Goal: Transaction & Acquisition: Purchase product/service

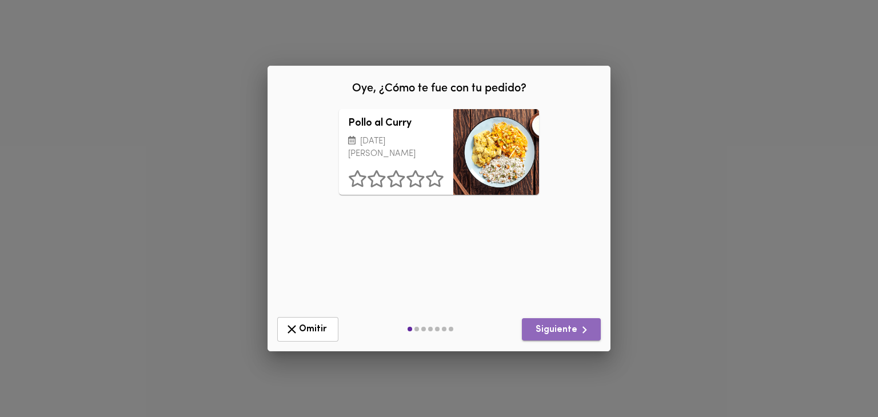
click at [565, 327] on span "Siguiente" at bounding box center [561, 330] width 61 height 14
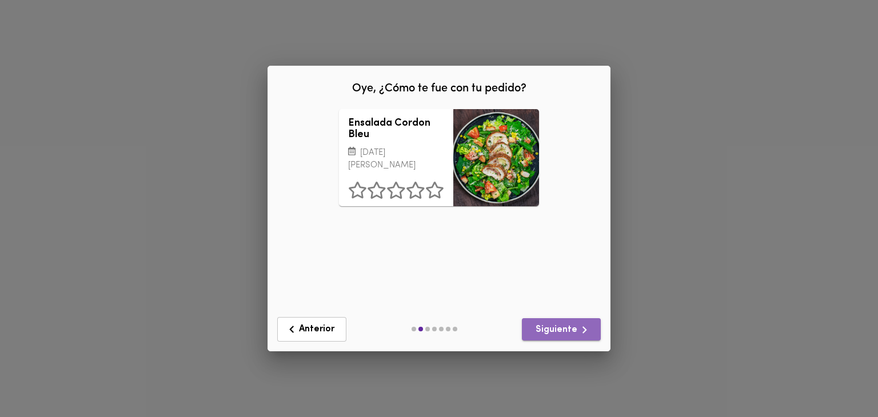
click at [565, 327] on span "Siguiente" at bounding box center [561, 330] width 61 height 14
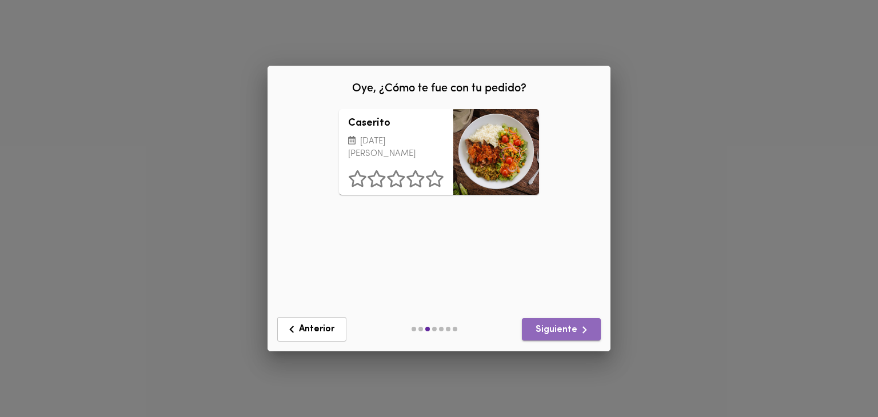
click at [565, 327] on span "Siguiente" at bounding box center [561, 330] width 61 height 14
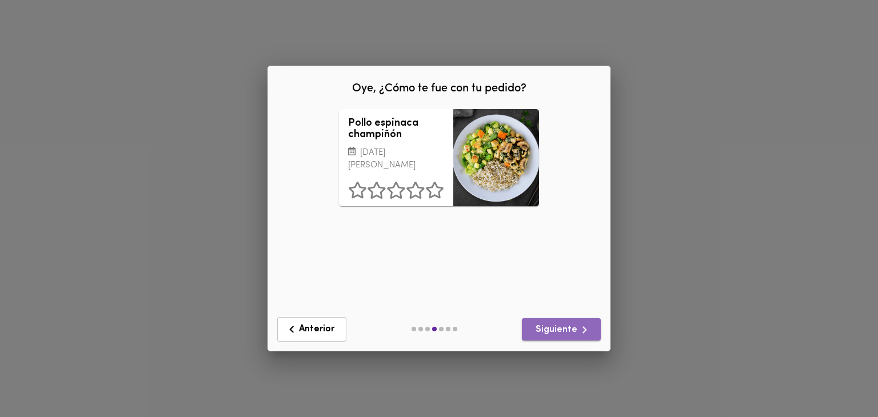
click at [565, 327] on span "Siguiente" at bounding box center [561, 330] width 61 height 14
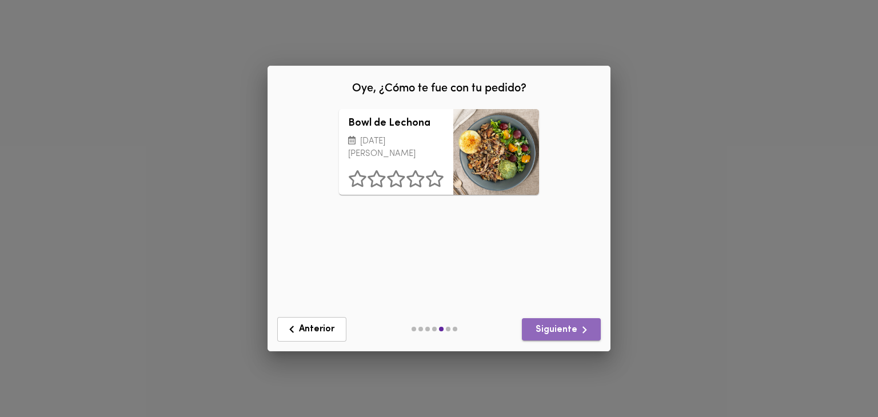
click at [565, 327] on span "Siguiente" at bounding box center [561, 330] width 61 height 14
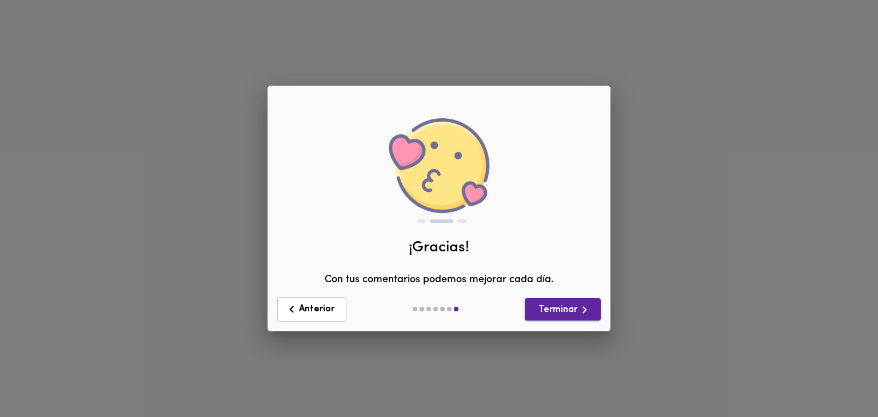
click at [565, 327] on div "Anterior Terminar" at bounding box center [439, 309] width 342 height 43
click at [563, 309] on span "Terminar" at bounding box center [563, 310] width 58 height 14
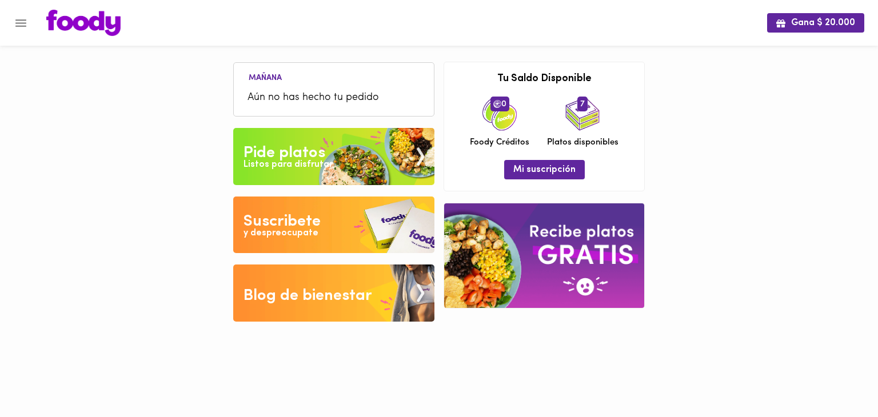
click at [22, 27] on icon "Menu" at bounding box center [21, 23] width 14 height 14
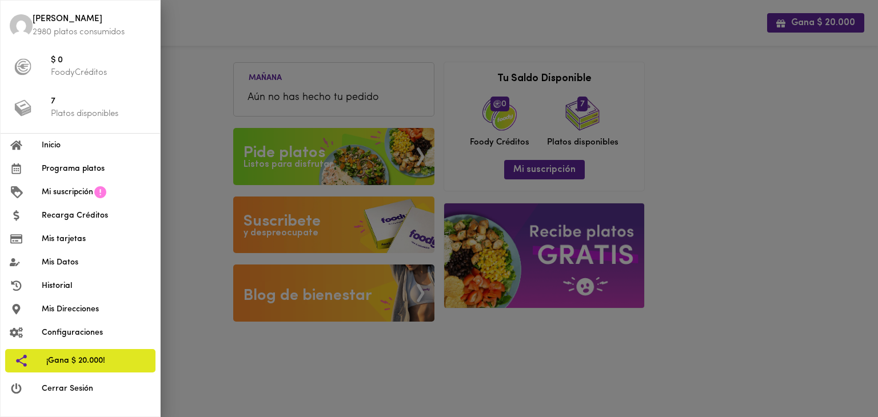
click at [200, 97] on div at bounding box center [439, 208] width 878 height 417
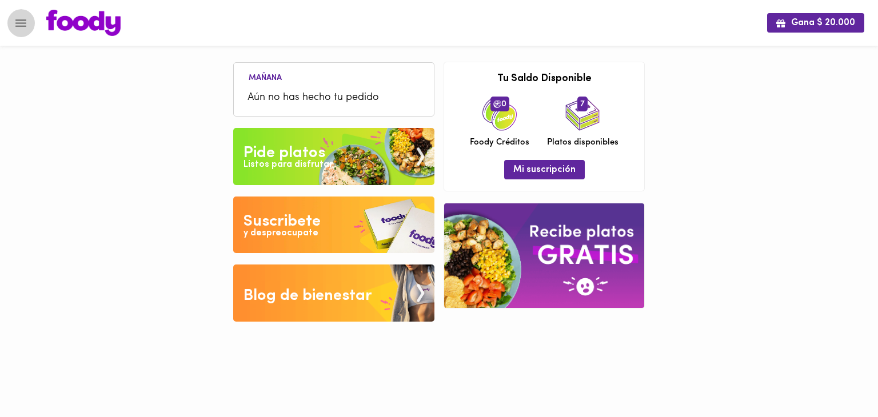
click at [26, 26] on icon "Menu" at bounding box center [21, 23] width 14 height 14
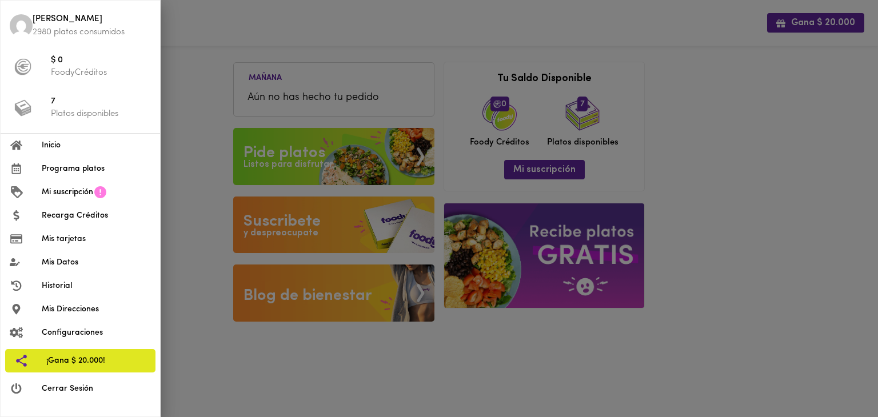
click at [77, 164] on span "Programa platos" at bounding box center [96, 169] width 109 height 12
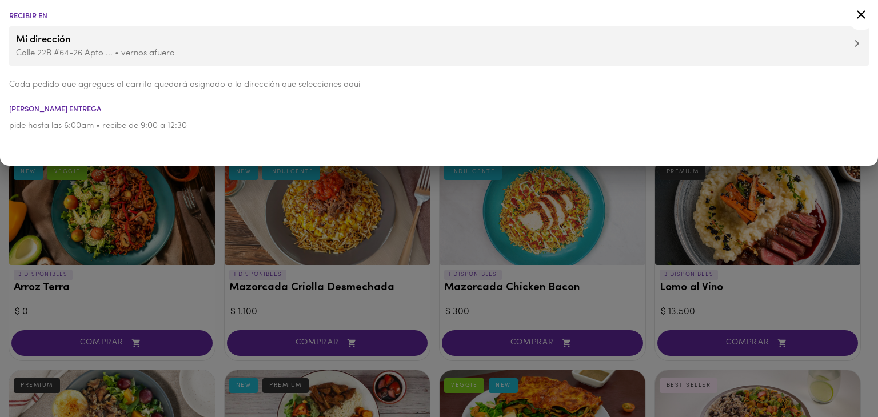
click at [430, 238] on div at bounding box center [439, 208] width 878 height 417
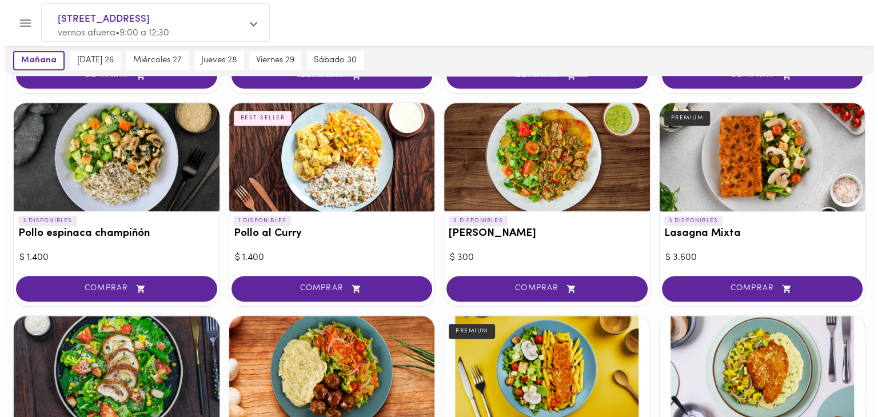
scroll to position [818, 0]
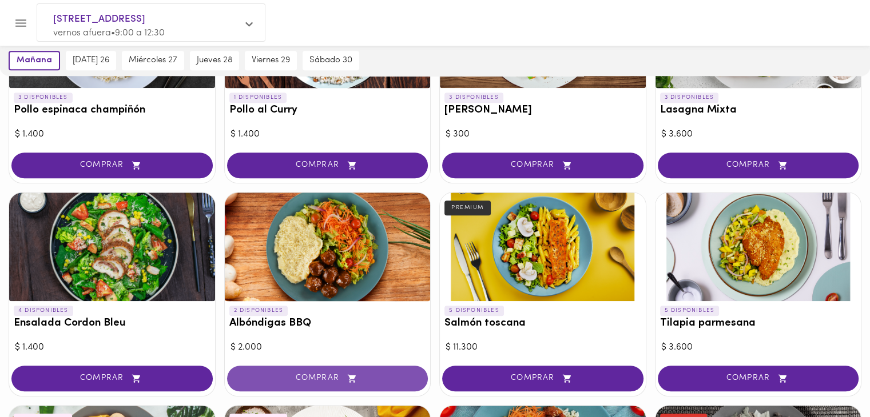
click at [308, 377] on span "COMPRAR" at bounding box center [327, 379] width 173 height 10
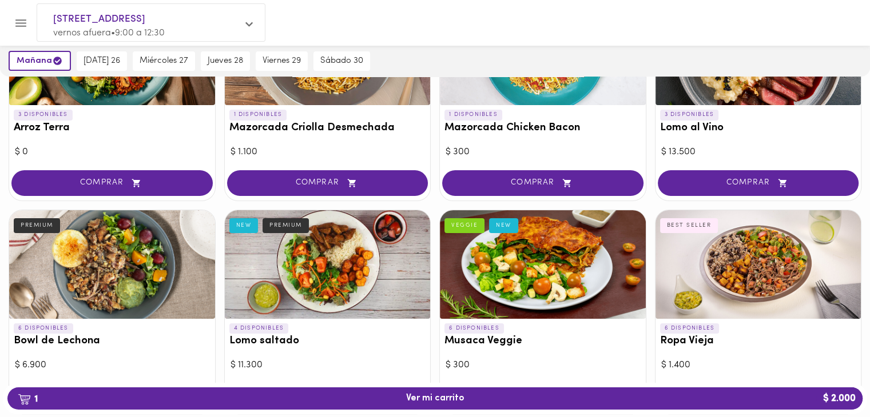
scroll to position [0, 0]
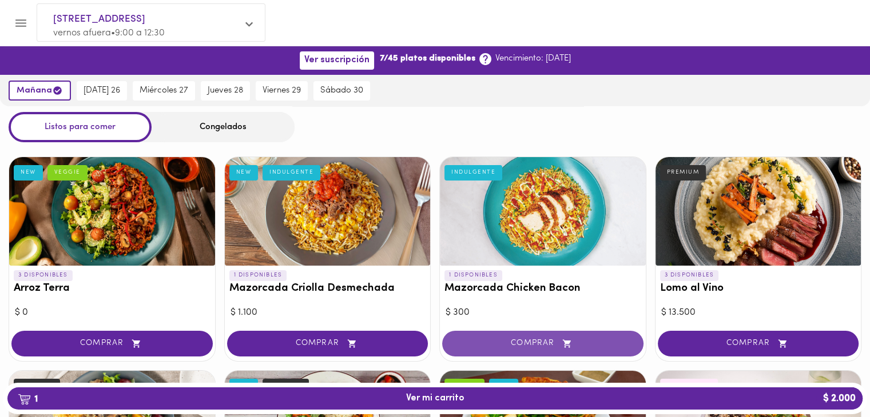
click at [512, 343] on span "COMPRAR" at bounding box center [542, 344] width 173 height 10
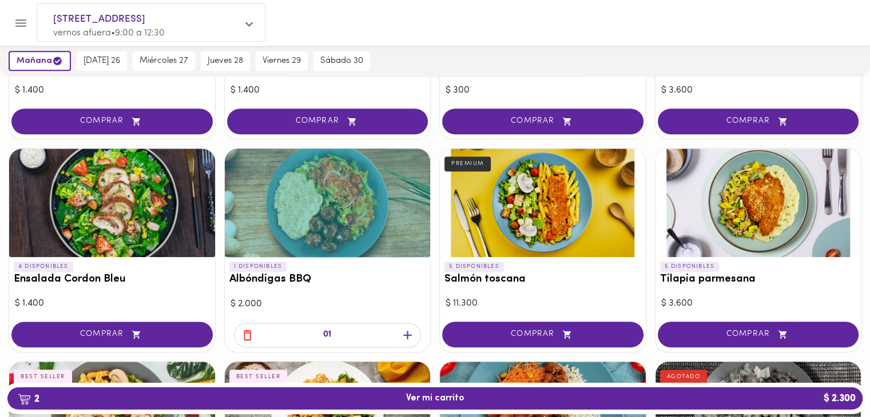
scroll to position [864, 0]
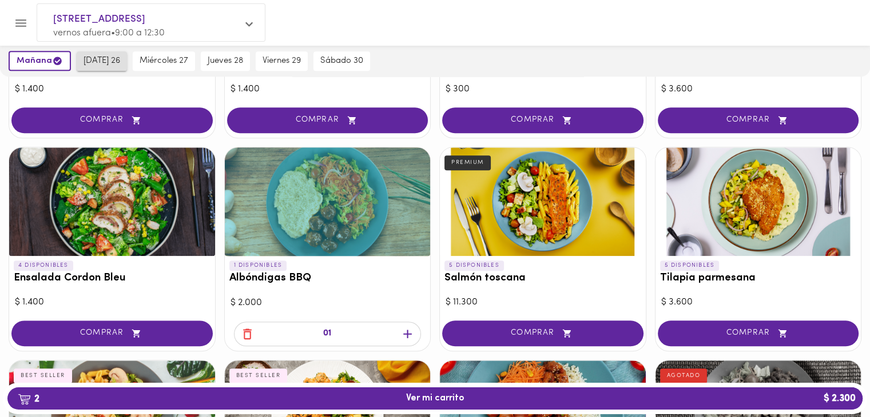
click at [100, 65] on span "[DATE] 26" at bounding box center [101, 61] width 37 height 10
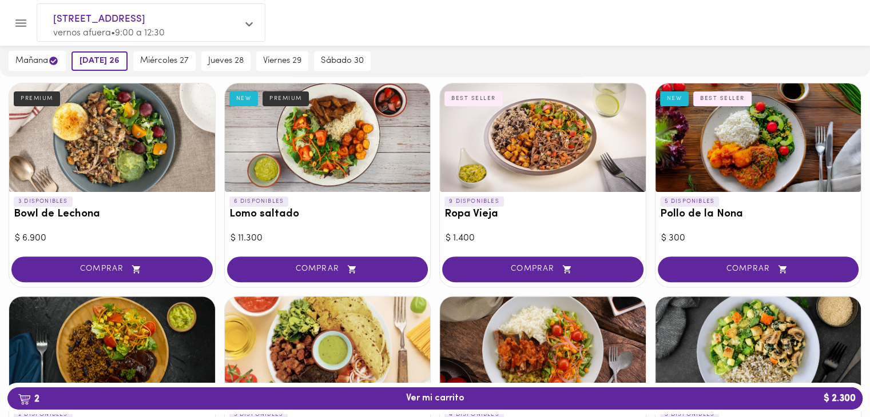
scroll to position [289, 0]
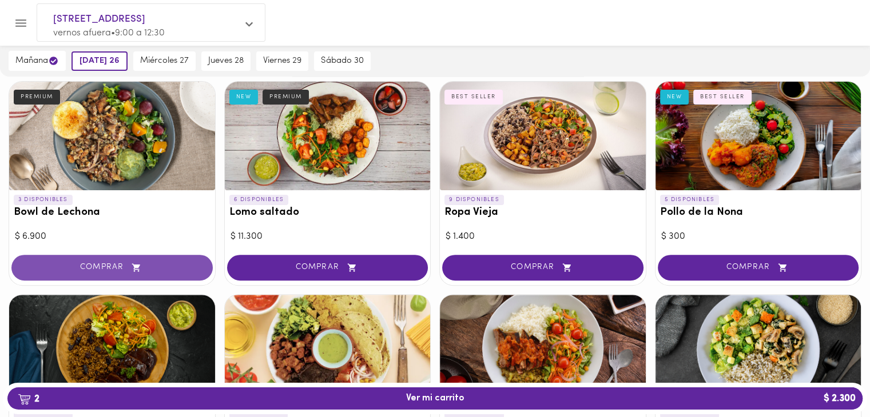
click at [164, 261] on button "COMPRAR" at bounding box center [111, 268] width 201 height 26
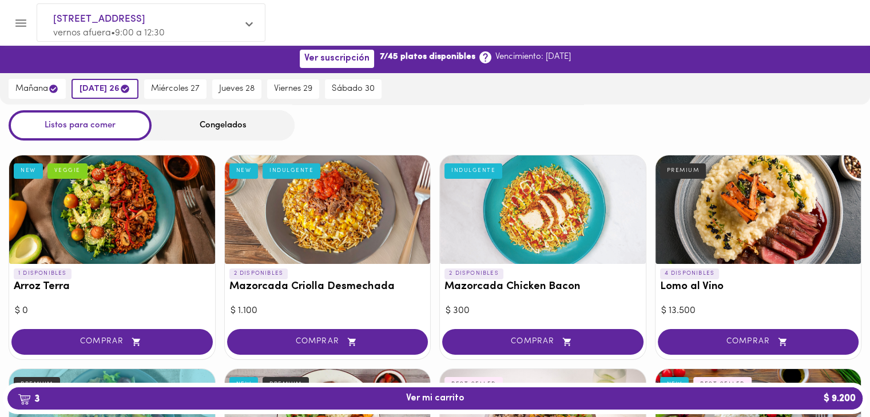
scroll to position [0, 0]
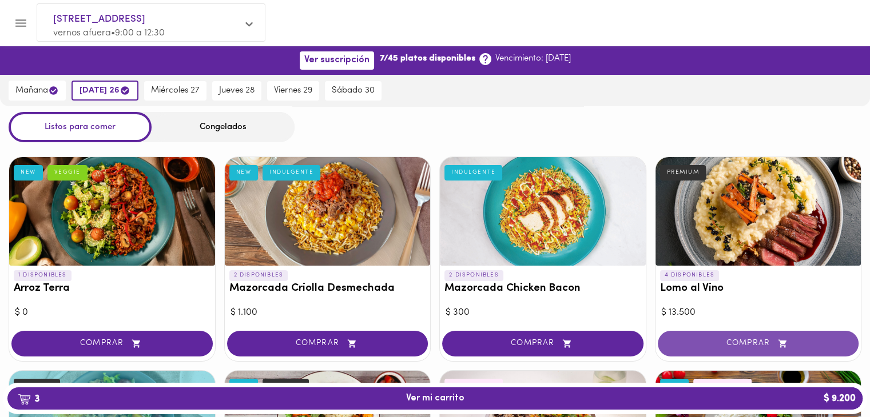
click at [715, 337] on button "COMPRAR" at bounding box center [758, 344] width 201 height 26
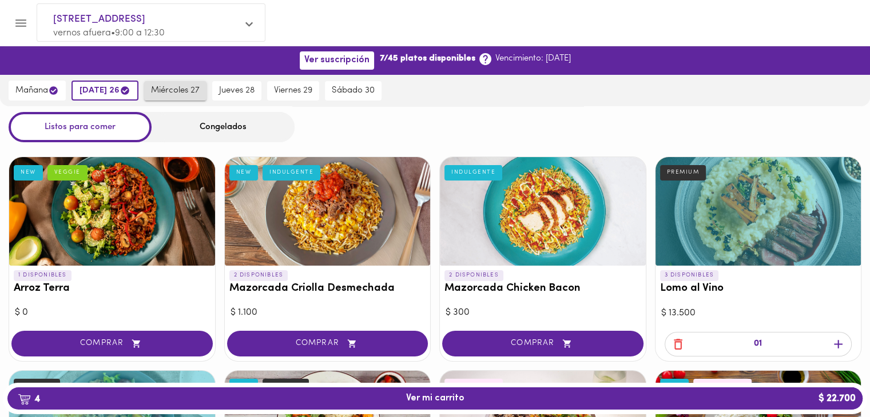
click at [168, 95] on span "miércoles 27" at bounding box center [175, 91] width 49 height 10
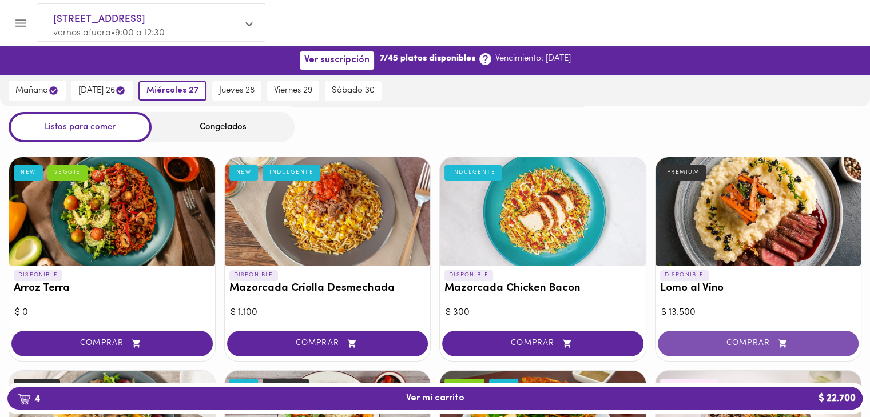
click at [677, 345] on span "COMPRAR" at bounding box center [758, 344] width 173 height 10
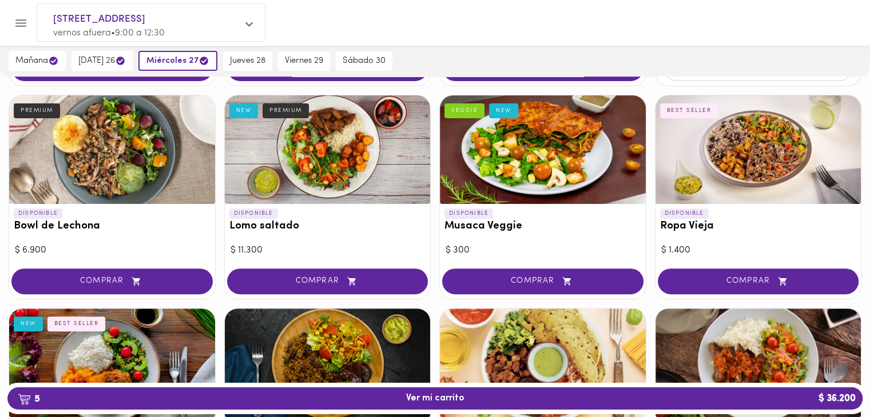
scroll to position [276, 0]
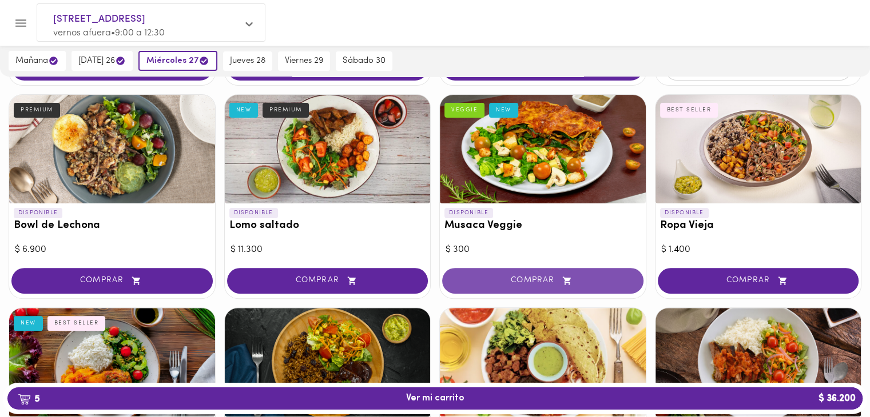
click at [490, 275] on button "COMPRAR" at bounding box center [542, 281] width 201 height 26
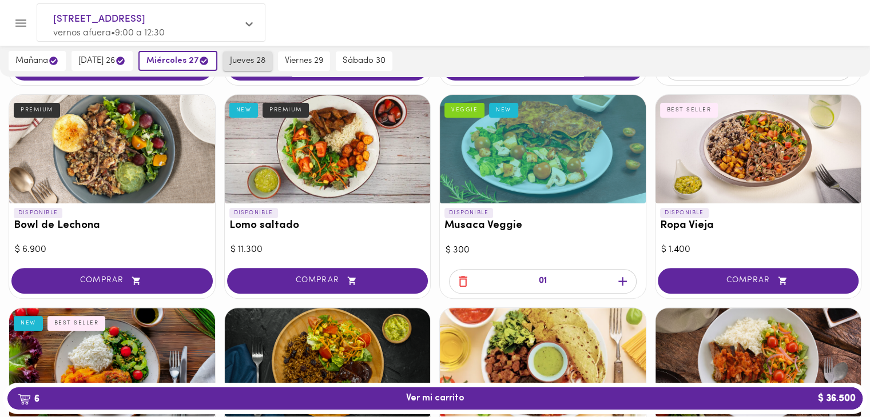
click at [252, 65] on span "jueves 28" at bounding box center [247, 61] width 35 height 10
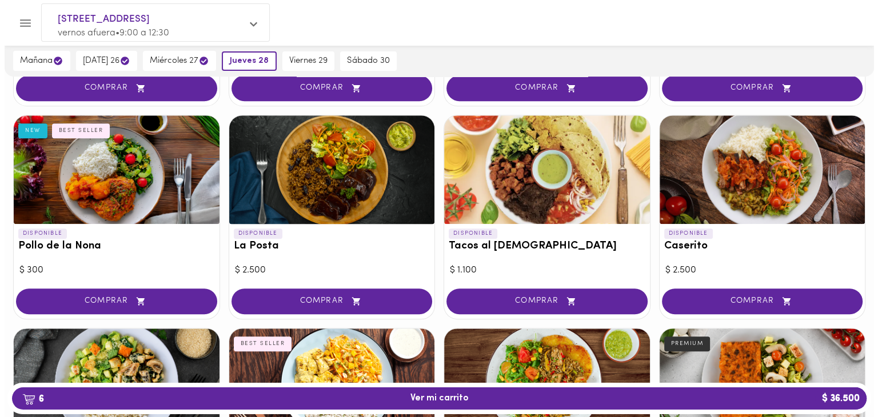
scroll to position [471, 0]
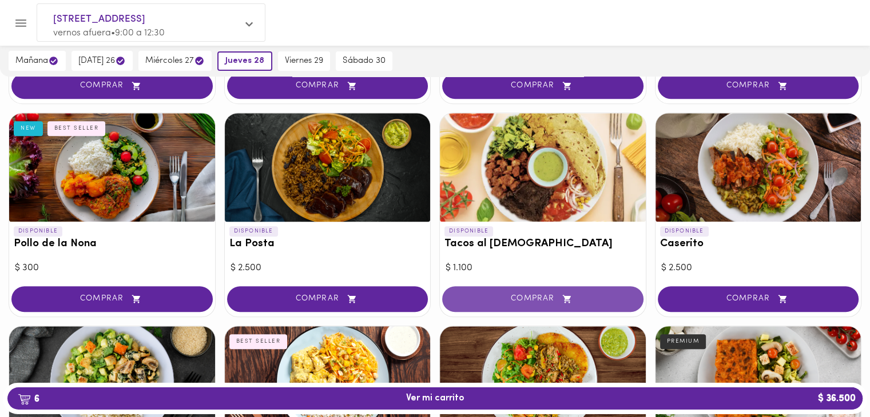
click at [532, 298] on span "COMPRAR" at bounding box center [542, 300] width 173 height 10
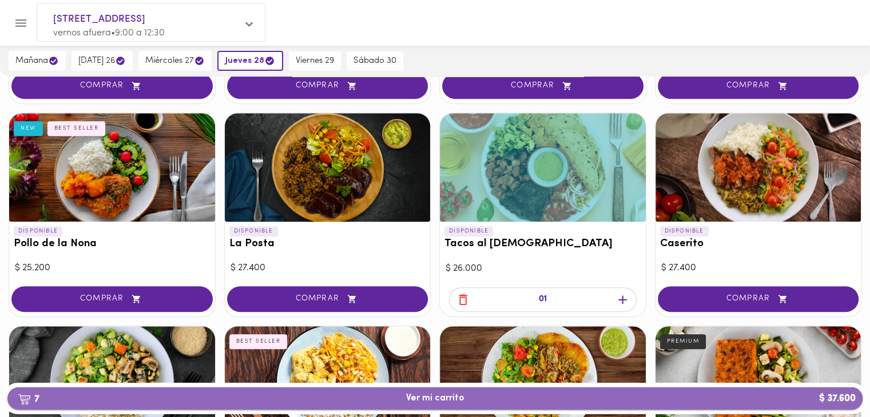
click at [454, 391] on button "7 Ver mi carrito $ 37.600" at bounding box center [434, 399] width 855 height 22
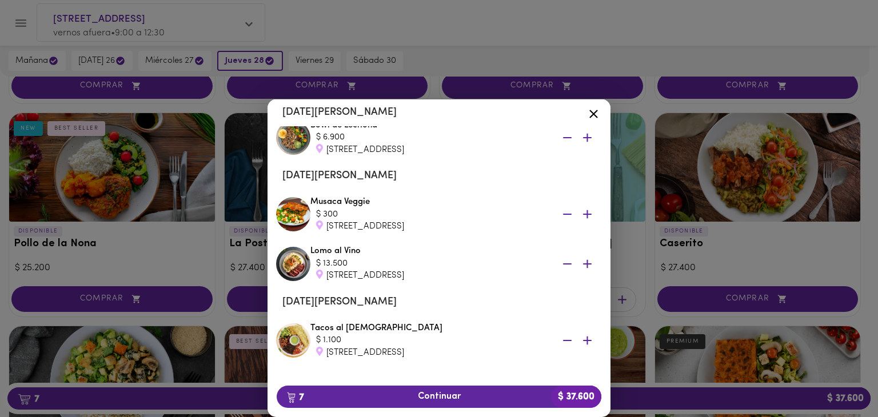
scroll to position [305, 0]
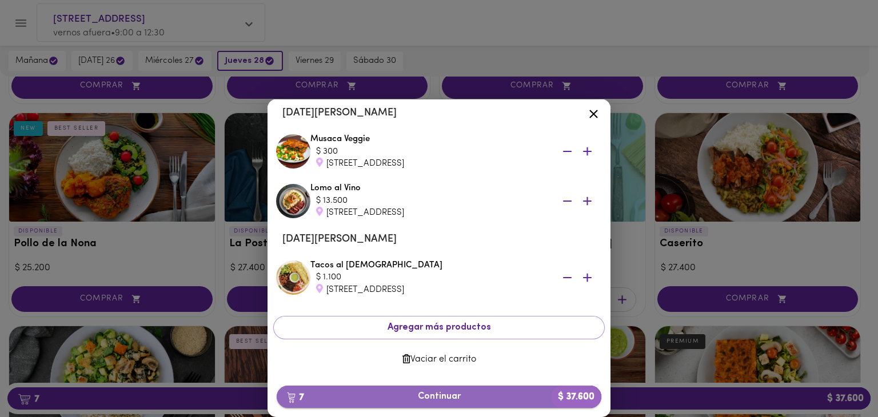
click at [423, 402] on span "7 Continuar $ 37.600" at bounding box center [439, 397] width 307 height 11
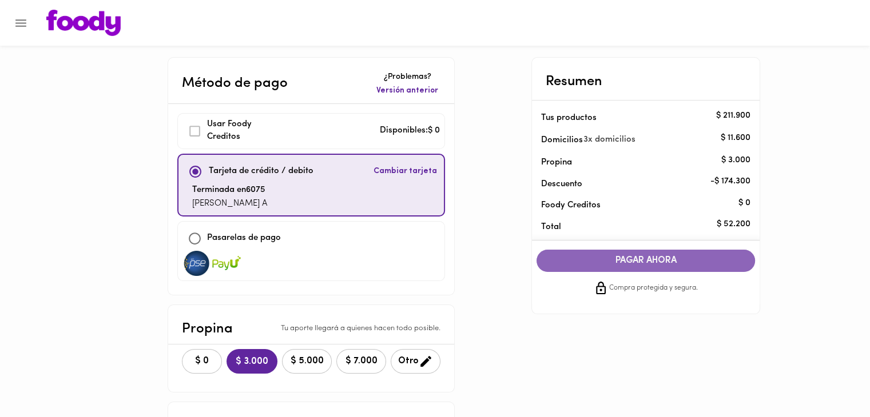
click at [567, 261] on span "PAGAR AHORA" at bounding box center [646, 261] width 196 height 11
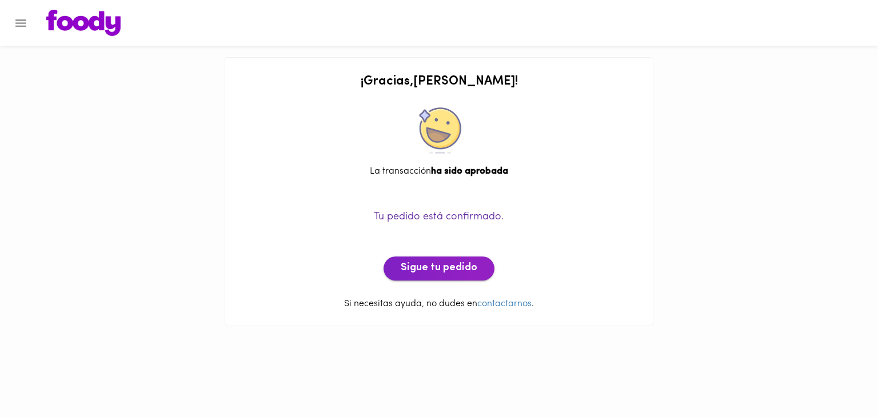
click at [441, 273] on span "Sigue tu pedido" at bounding box center [439, 269] width 77 height 13
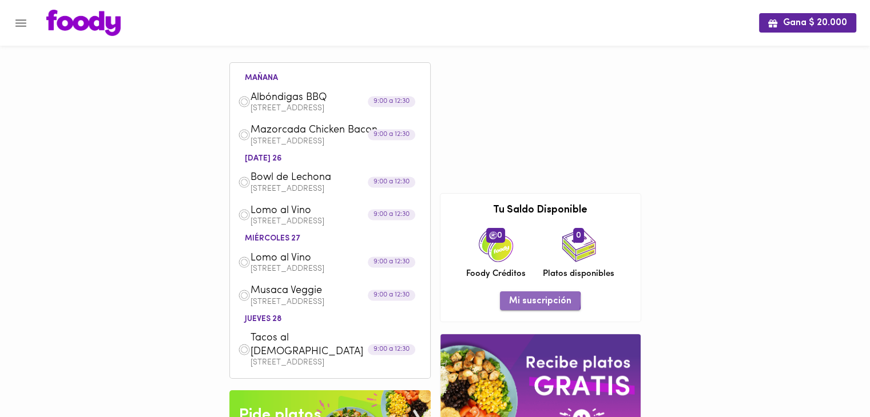
click at [535, 296] on span "Mi suscripción" at bounding box center [540, 301] width 62 height 11
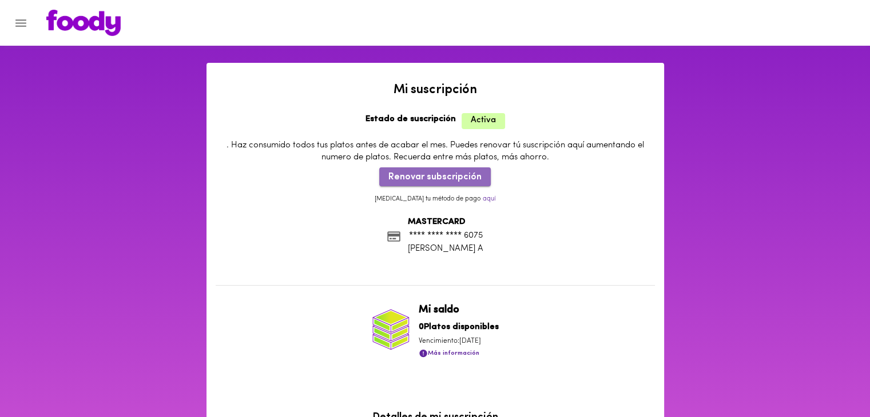
click at [437, 178] on span "Renovar subscripción" at bounding box center [434, 177] width 93 height 11
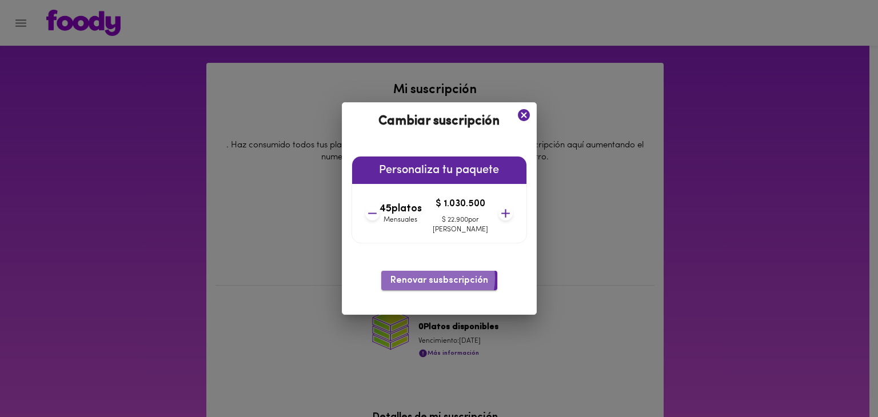
click at [434, 279] on span "Renovar susbscripción" at bounding box center [440, 281] width 98 height 11
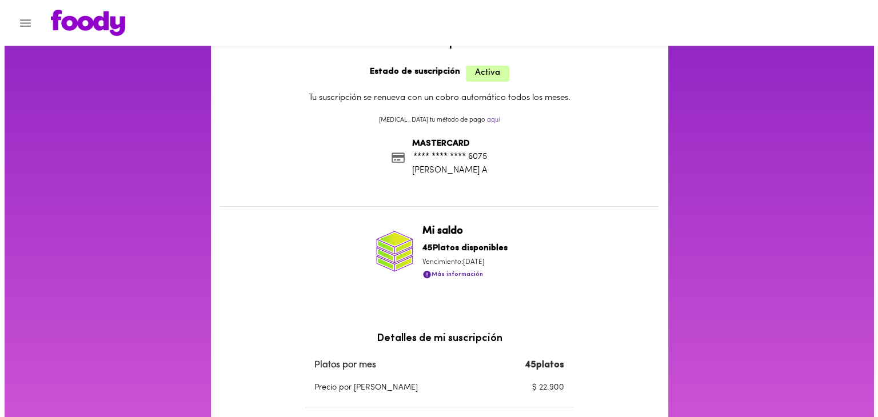
scroll to position [45, 0]
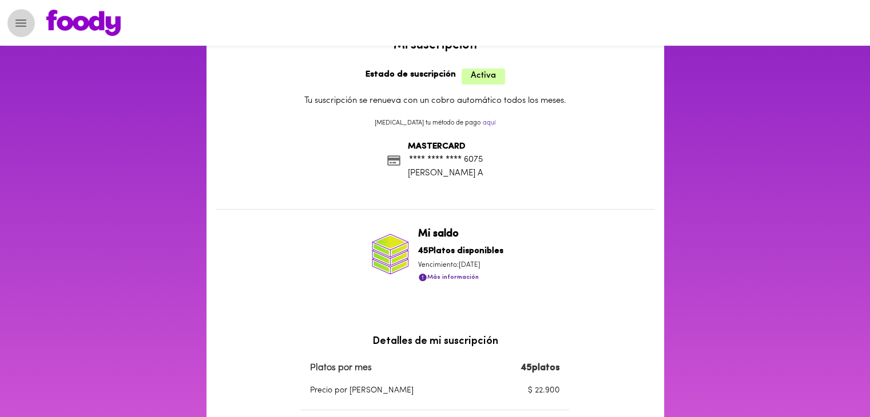
click at [19, 23] on icon "Menu" at bounding box center [21, 23] width 14 height 14
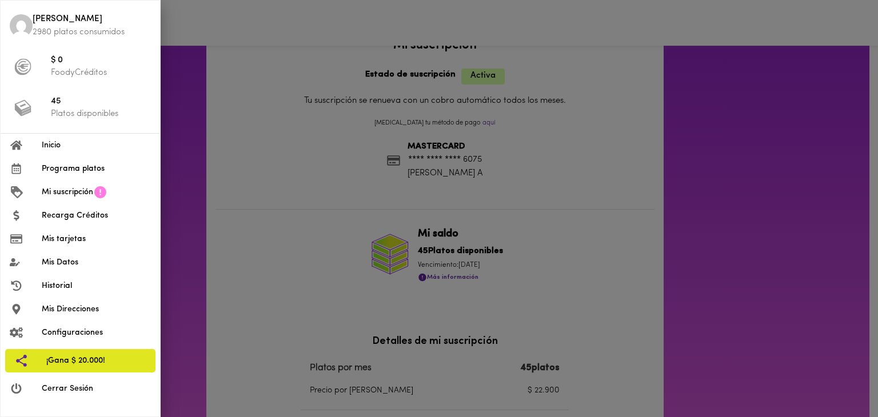
click at [86, 165] on span "Programa platos" at bounding box center [96, 169] width 109 height 12
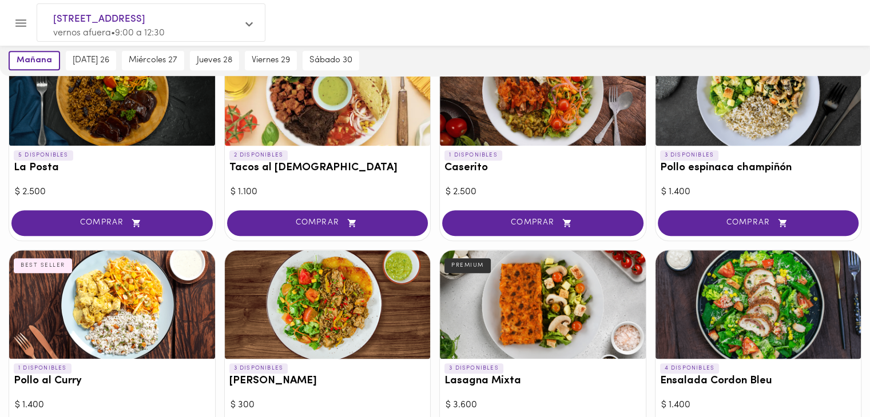
scroll to position [666, 0]
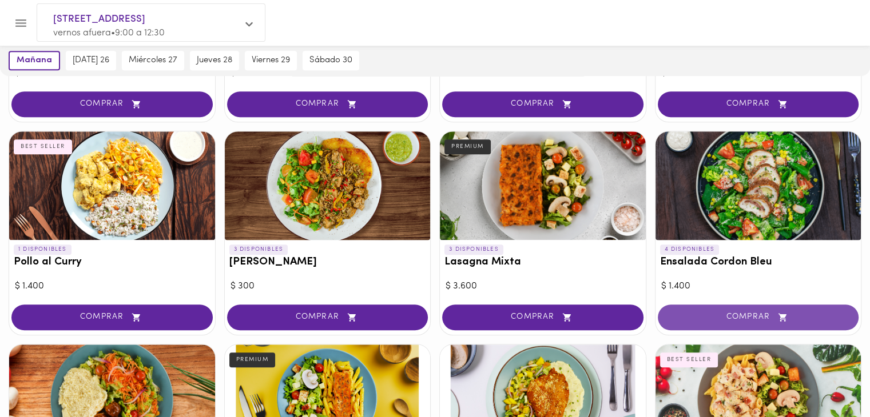
click at [717, 324] on button "COMPRAR" at bounding box center [758, 318] width 201 height 26
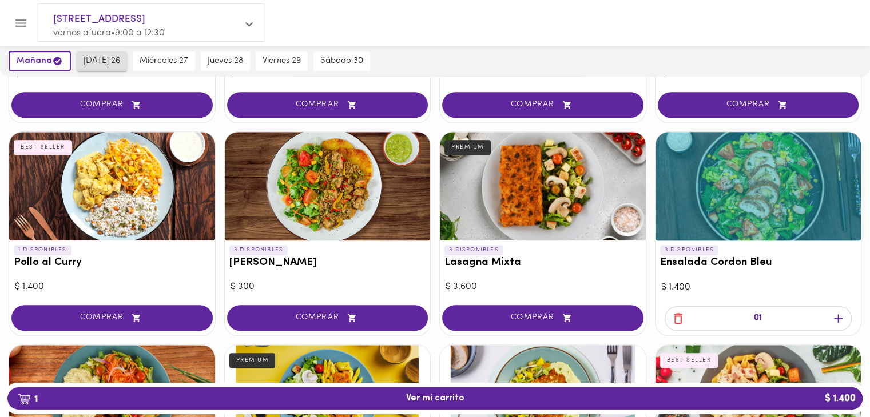
click at [110, 56] on span "[DATE] 26" at bounding box center [101, 61] width 37 height 10
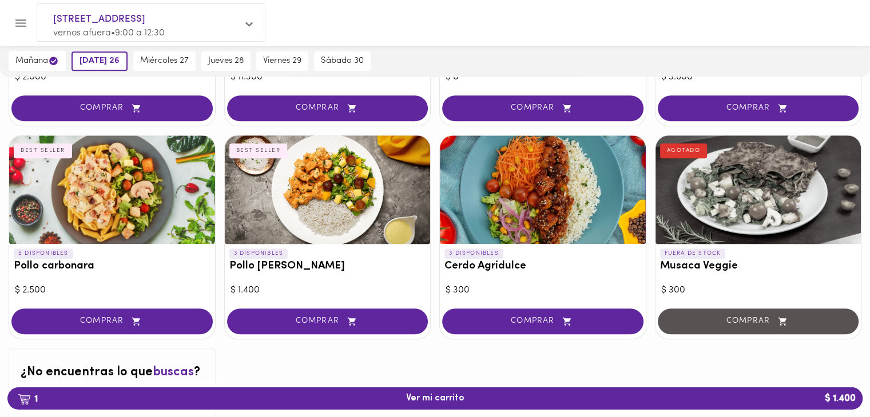
scroll to position [1088, 0]
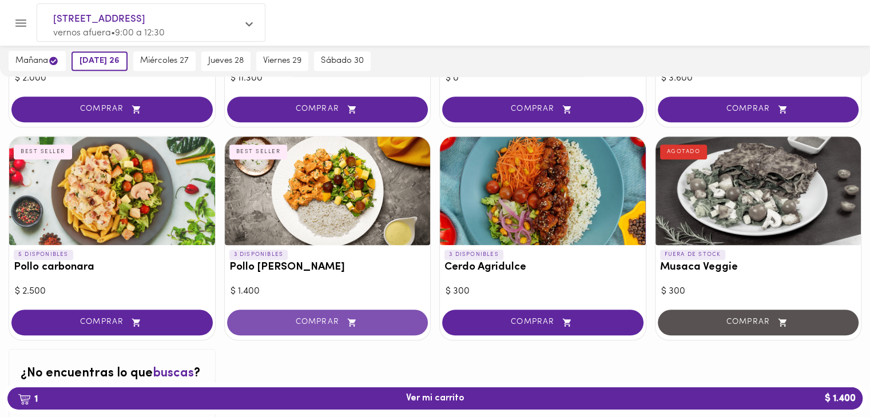
click at [297, 325] on span "COMPRAR" at bounding box center [327, 323] width 173 height 10
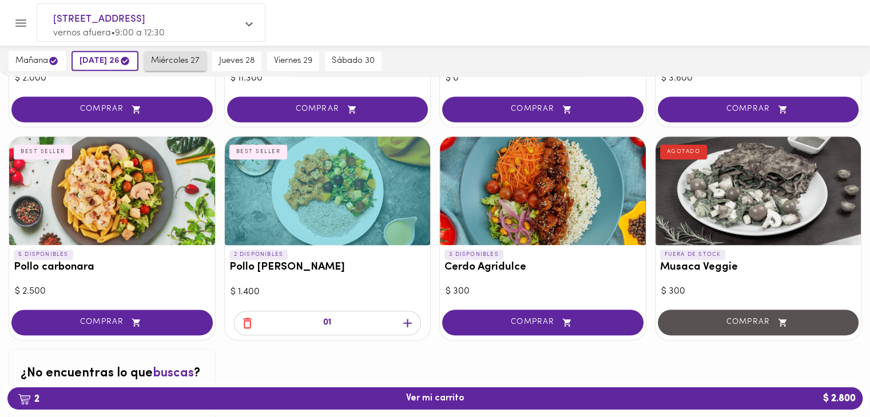
click at [183, 61] on span "miércoles 27" at bounding box center [175, 61] width 49 height 10
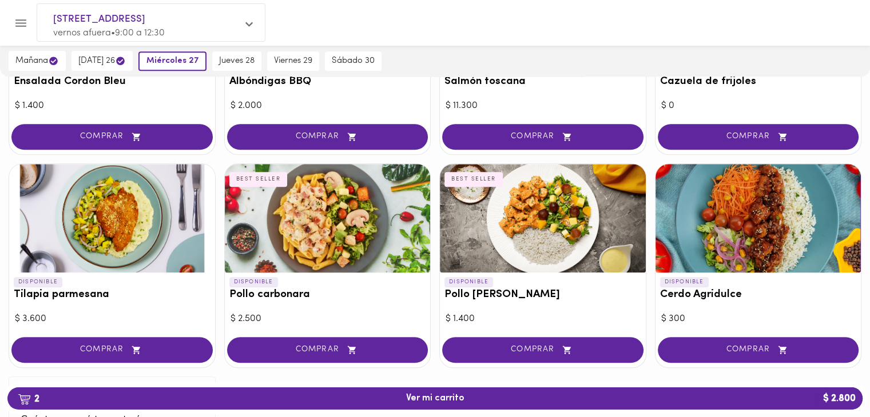
scroll to position [1066, 0]
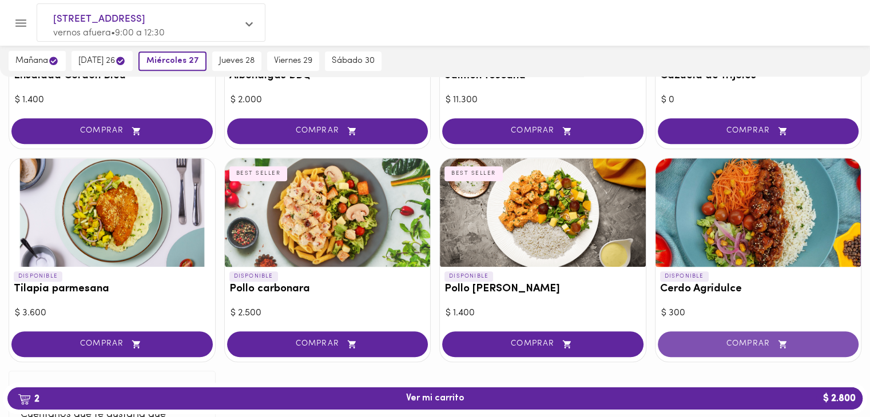
click at [737, 343] on span "COMPRAR" at bounding box center [758, 345] width 173 height 10
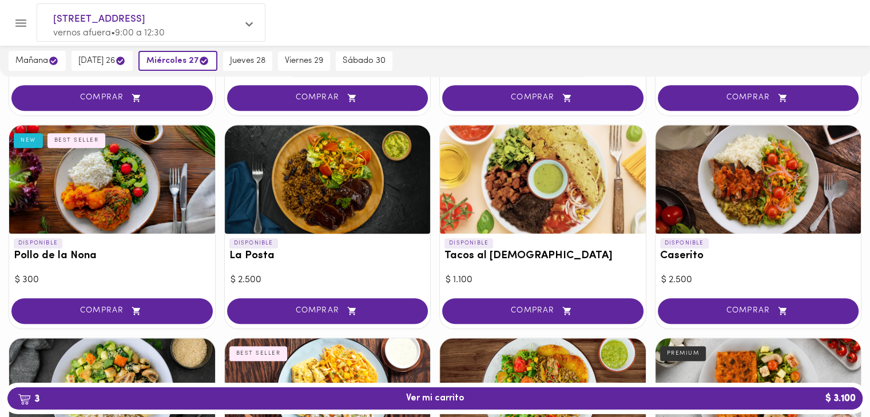
scroll to position [414, 0]
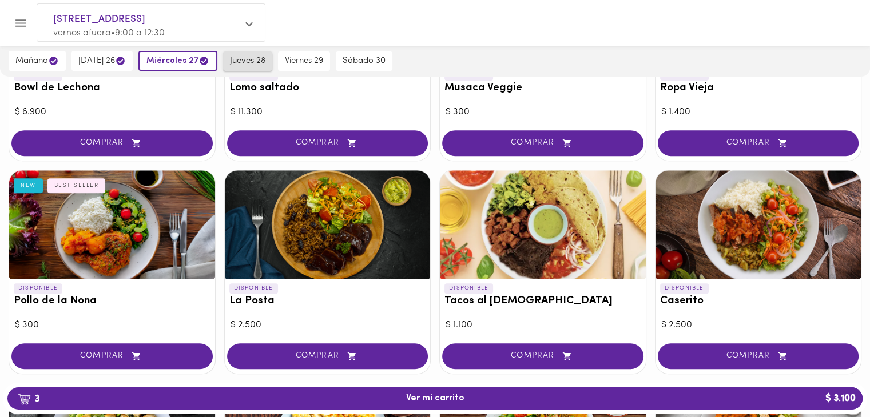
click at [257, 58] on span "jueves 28" at bounding box center [247, 61] width 35 height 10
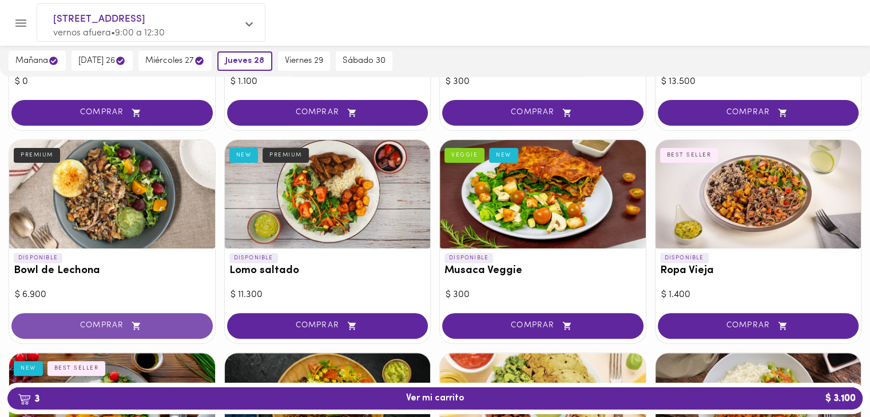
click at [74, 327] on span "COMPRAR" at bounding box center [112, 326] width 173 height 10
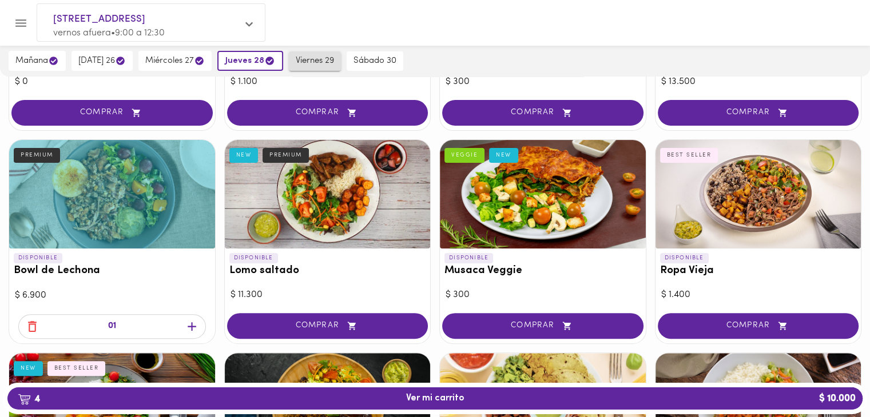
click at [305, 59] on span "viernes 29" at bounding box center [315, 61] width 38 height 10
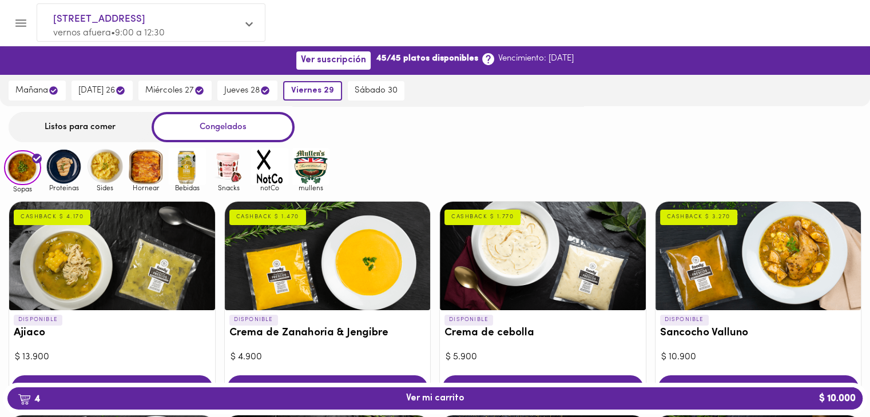
click at [74, 134] on div "Listos para comer" at bounding box center [80, 127] width 143 height 30
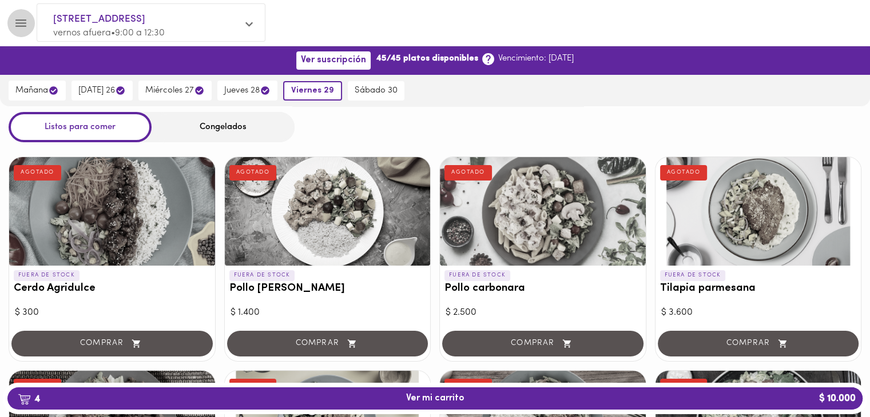
click at [21, 29] on icon "Menu" at bounding box center [21, 23] width 14 height 14
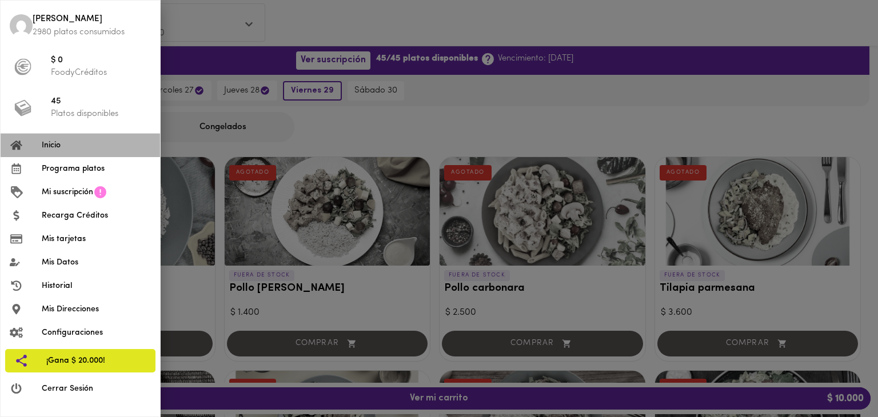
click at [81, 155] on li "Inicio" at bounding box center [81, 145] width 160 height 23
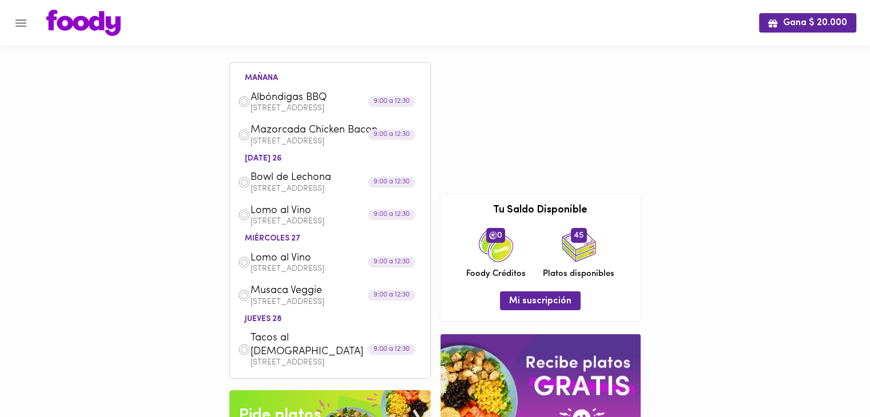
click at [20, 25] on icon "Menu" at bounding box center [21, 23] width 14 height 14
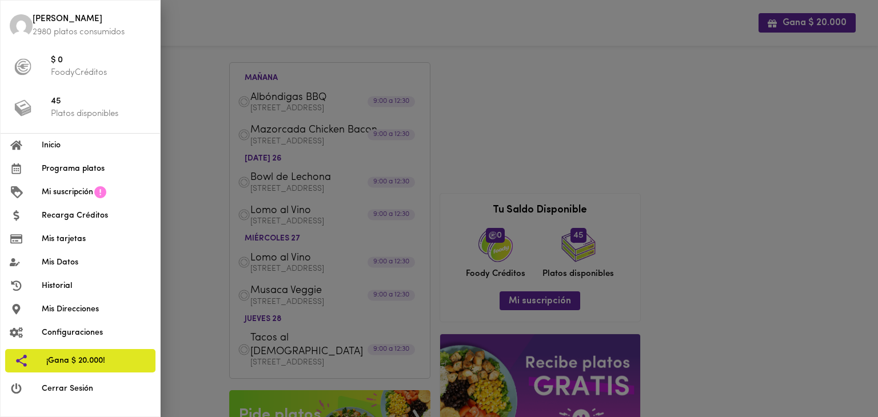
click at [74, 170] on span "Programa platos" at bounding box center [96, 169] width 109 height 12
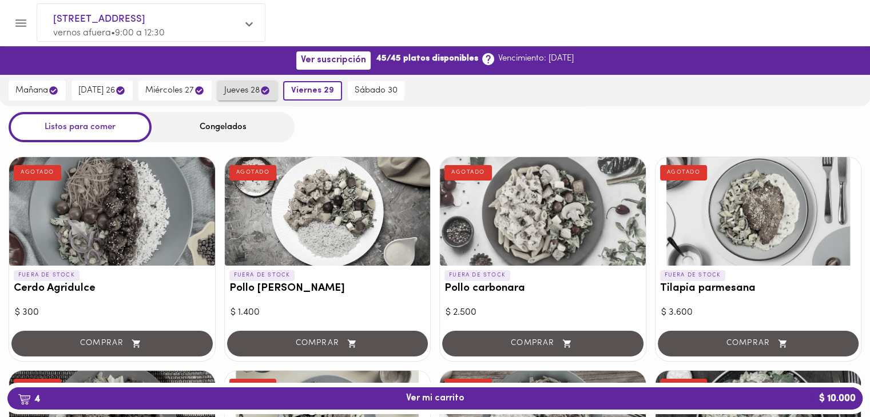
click at [256, 92] on span "jueves 28" at bounding box center [247, 90] width 46 height 11
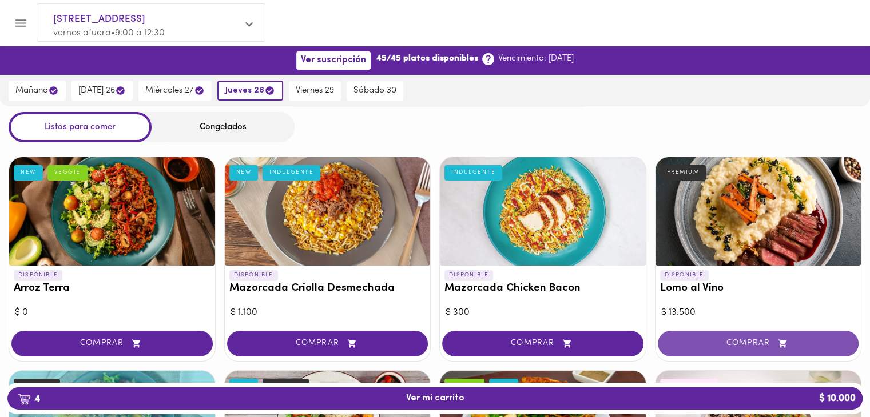
click at [732, 346] on span "COMPRAR" at bounding box center [758, 344] width 173 height 10
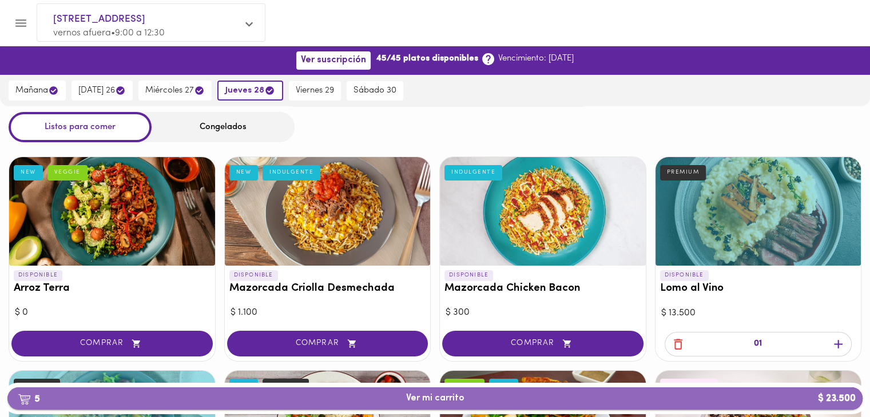
click at [475, 401] on span "5 Ver mi carrito $ 23.500" at bounding box center [435, 398] width 837 height 11
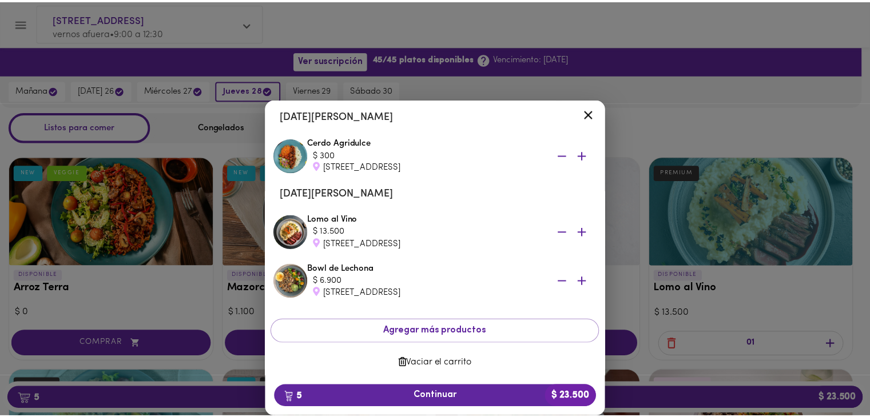
scroll to position [206, 0]
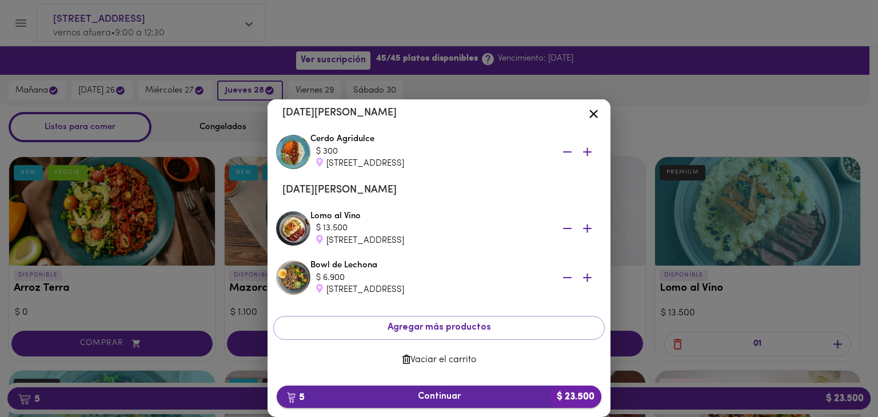
click at [414, 395] on span "5 Continuar $ 23.500" at bounding box center [439, 397] width 307 height 11
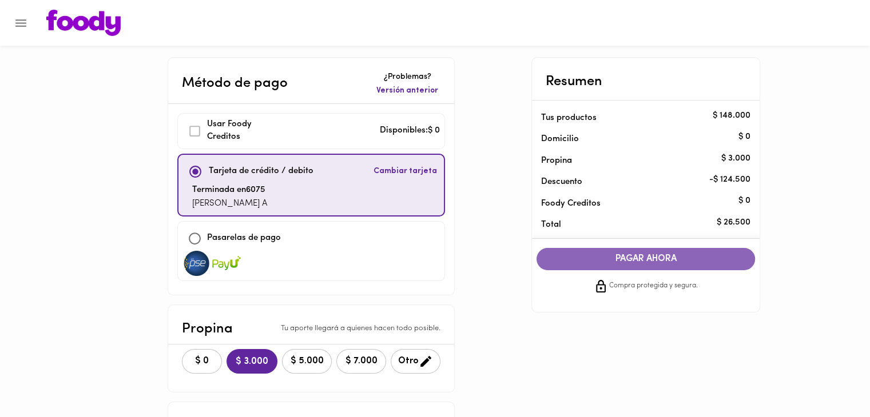
click at [637, 257] on span "PAGAR AHORA" at bounding box center [646, 259] width 196 height 11
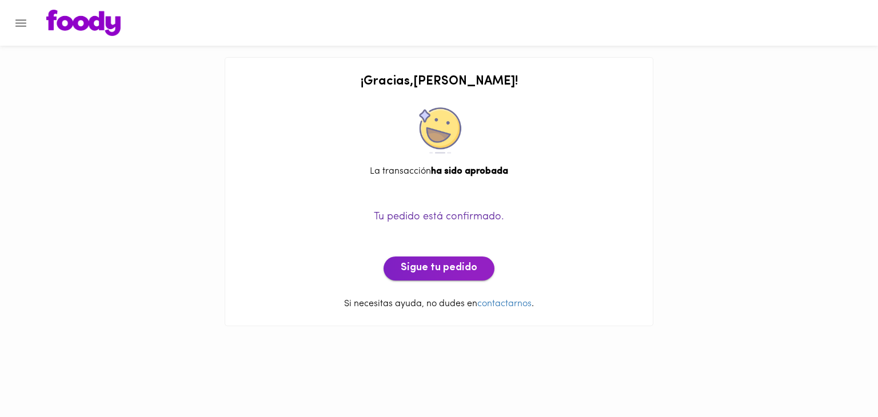
click at [479, 270] on button "Sigue tu pedido" at bounding box center [439, 269] width 111 height 24
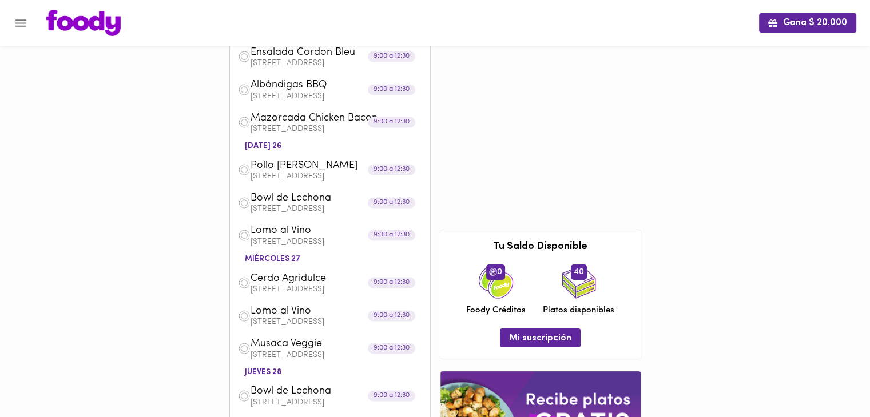
scroll to position [43, 0]
